Goal: Information Seeking & Learning: Learn about a topic

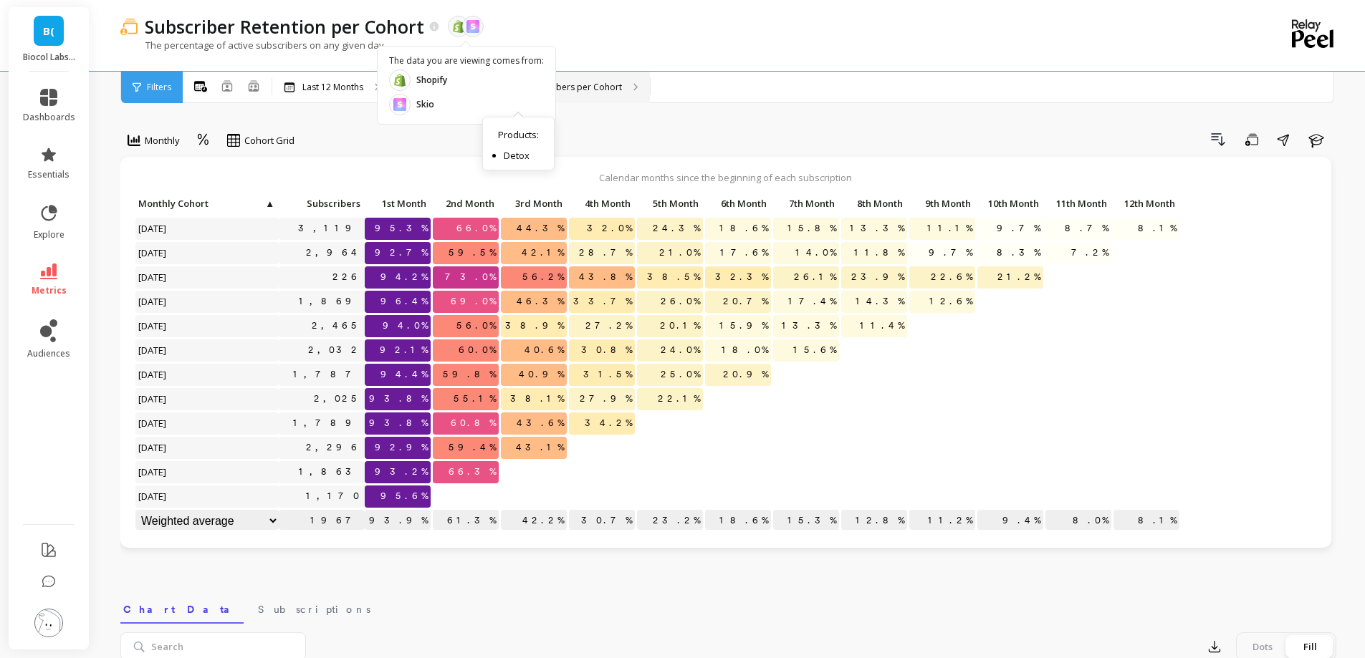
click at [637, 102] on div "Products : Top 1 by Active Subscribers per Cohort Products : Detox" at bounding box center [521, 88] width 258 height 32
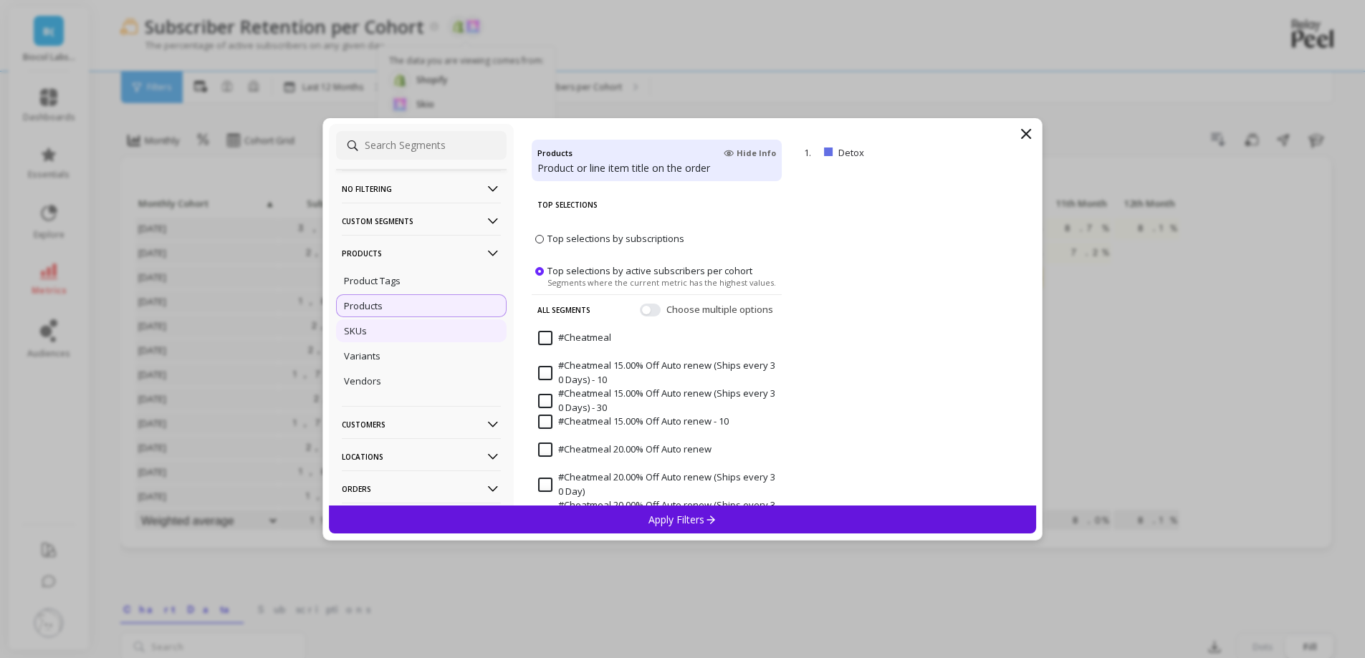
click at [415, 335] on div "SKUs" at bounding box center [421, 330] width 170 height 23
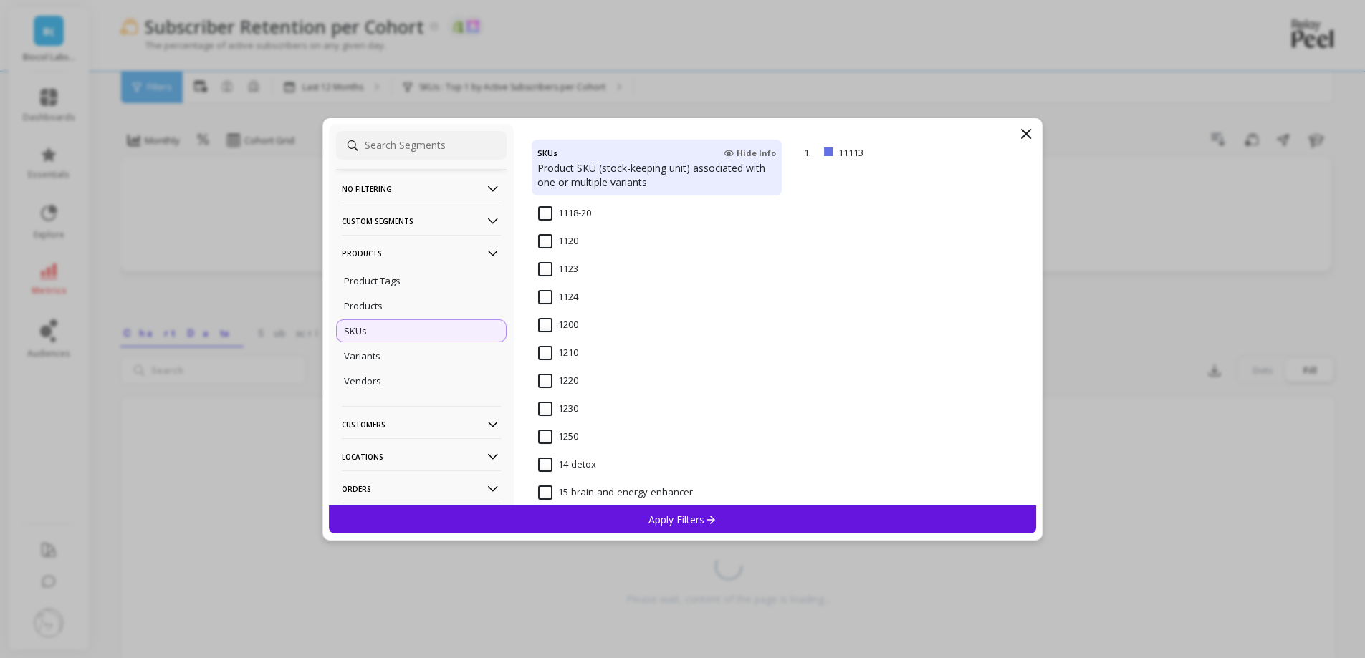
scroll to position [907, 0]
click at [1026, 140] on icon at bounding box center [1025, 133] width 17 height 17
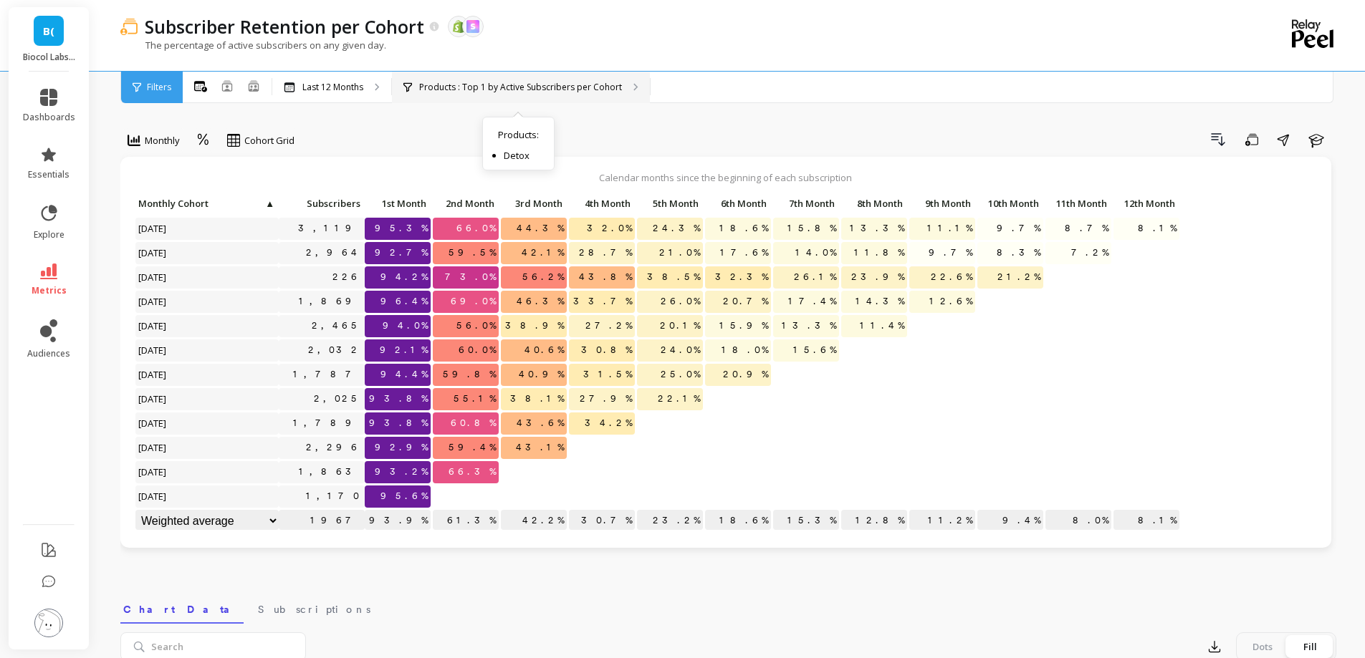
click at [469, 82] on p "Products : Top 1 by Active Subscribers per Cohort" at bounding box center [520, 87] width 203 height 11
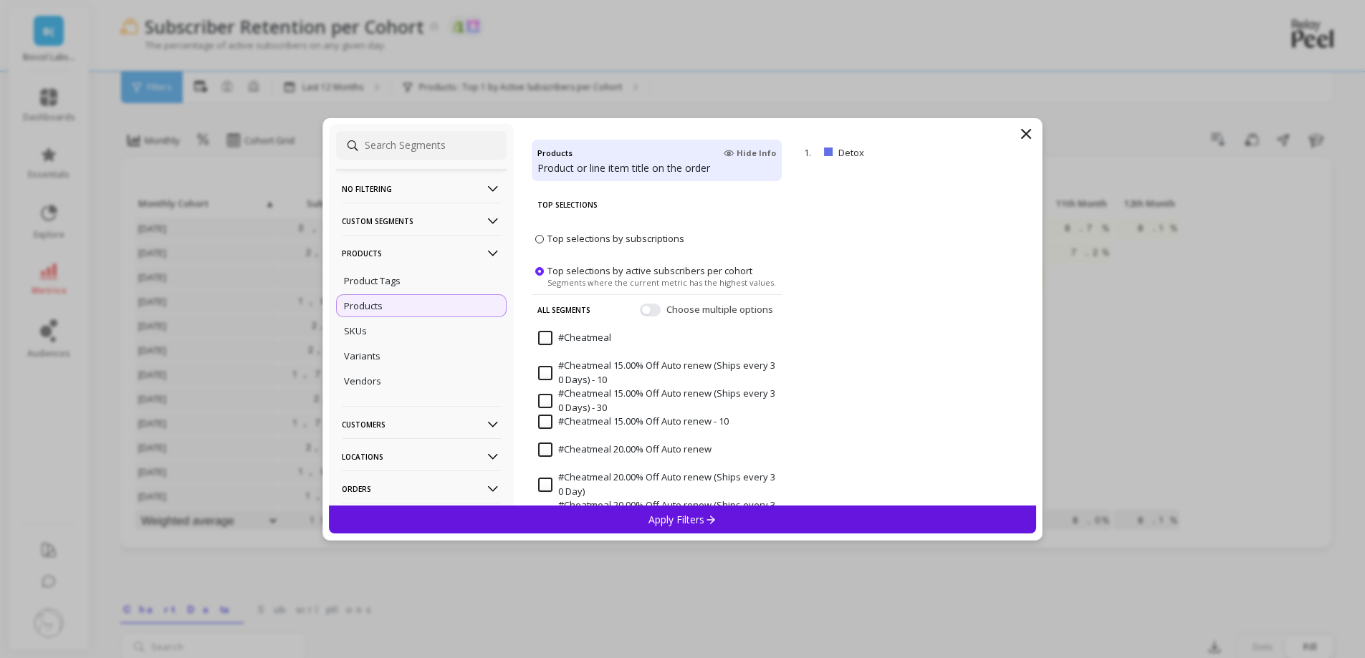
click at [408, 259] on p "Products" at bounding box center [421, 253] width 159 height 37
click at [400, 289] on p "Customers" at bounding box center [421, 285] width 159 height 37
click at [400, 321] on div "Customer Tags" at bounding box center [421, 313] width 170 height 23
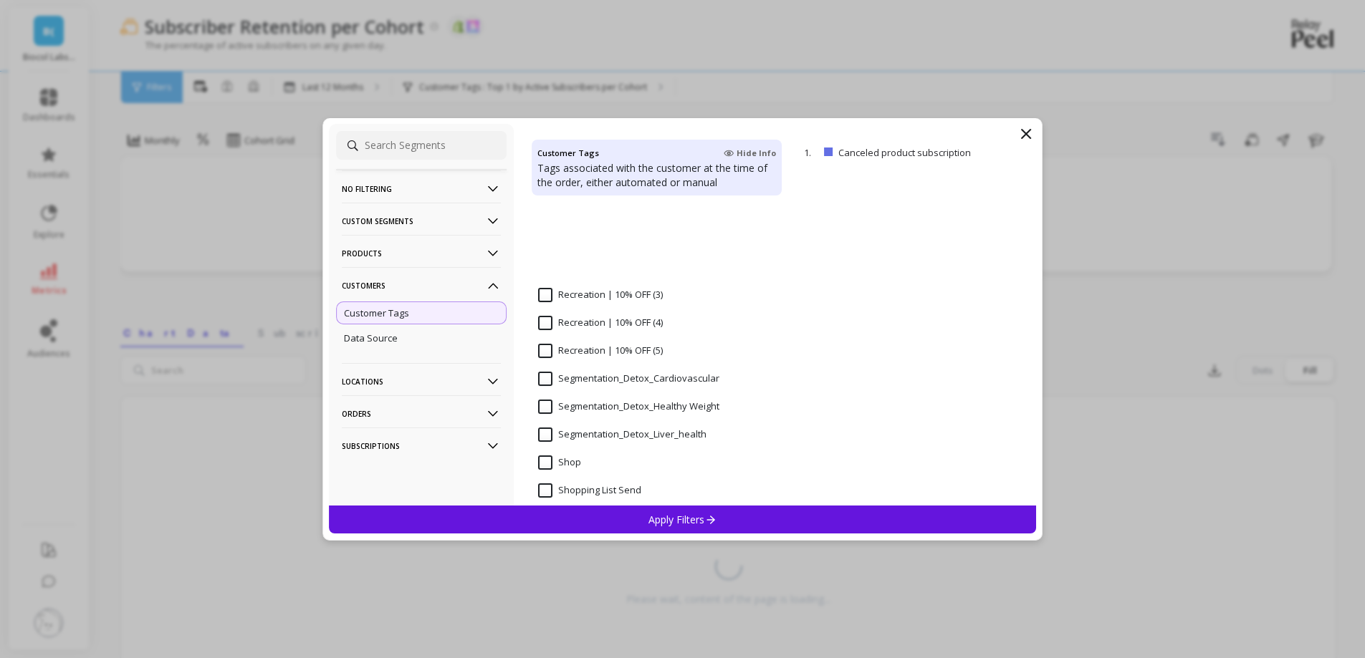
scroll to position [1244, 0]
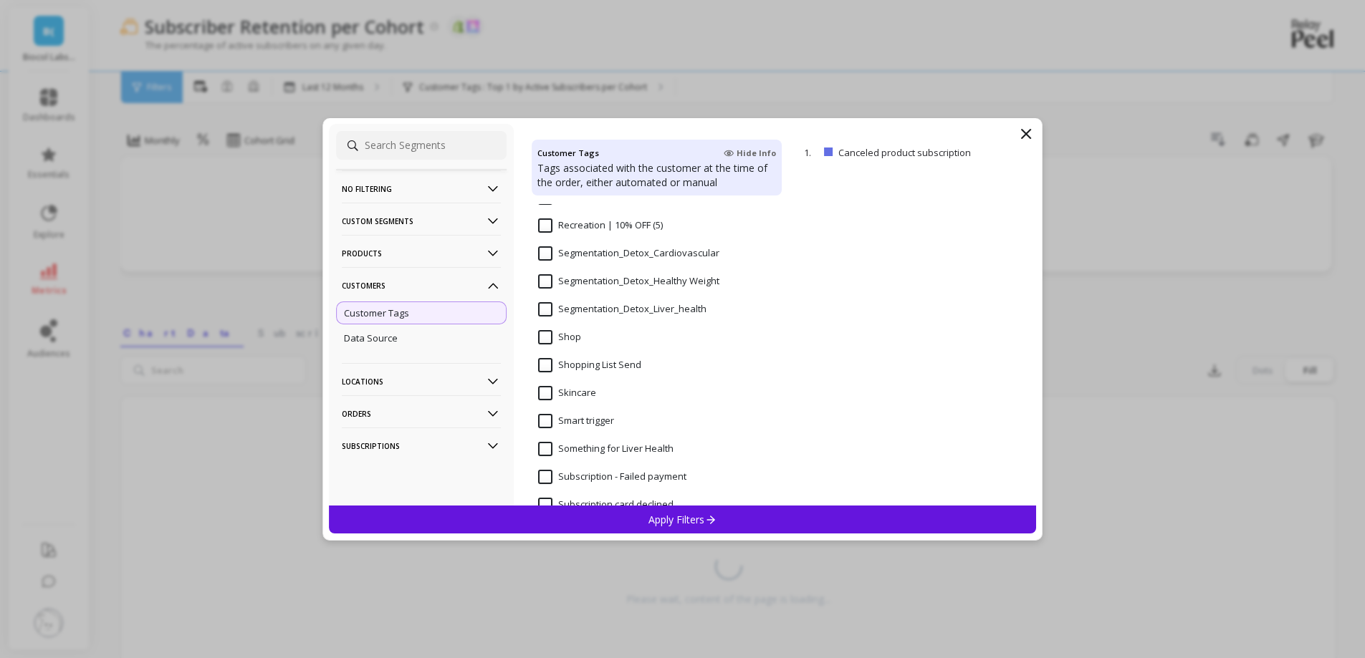
click at [650, 275] on Weight "Segmentation_Detox_Healthy Weight" at bounding box center [628, 281] width 181 height 14
click at [675, 514] on p "Apply Filters" at bounding box center [682, 520] width 68 height 14
